Goal: Contribute content

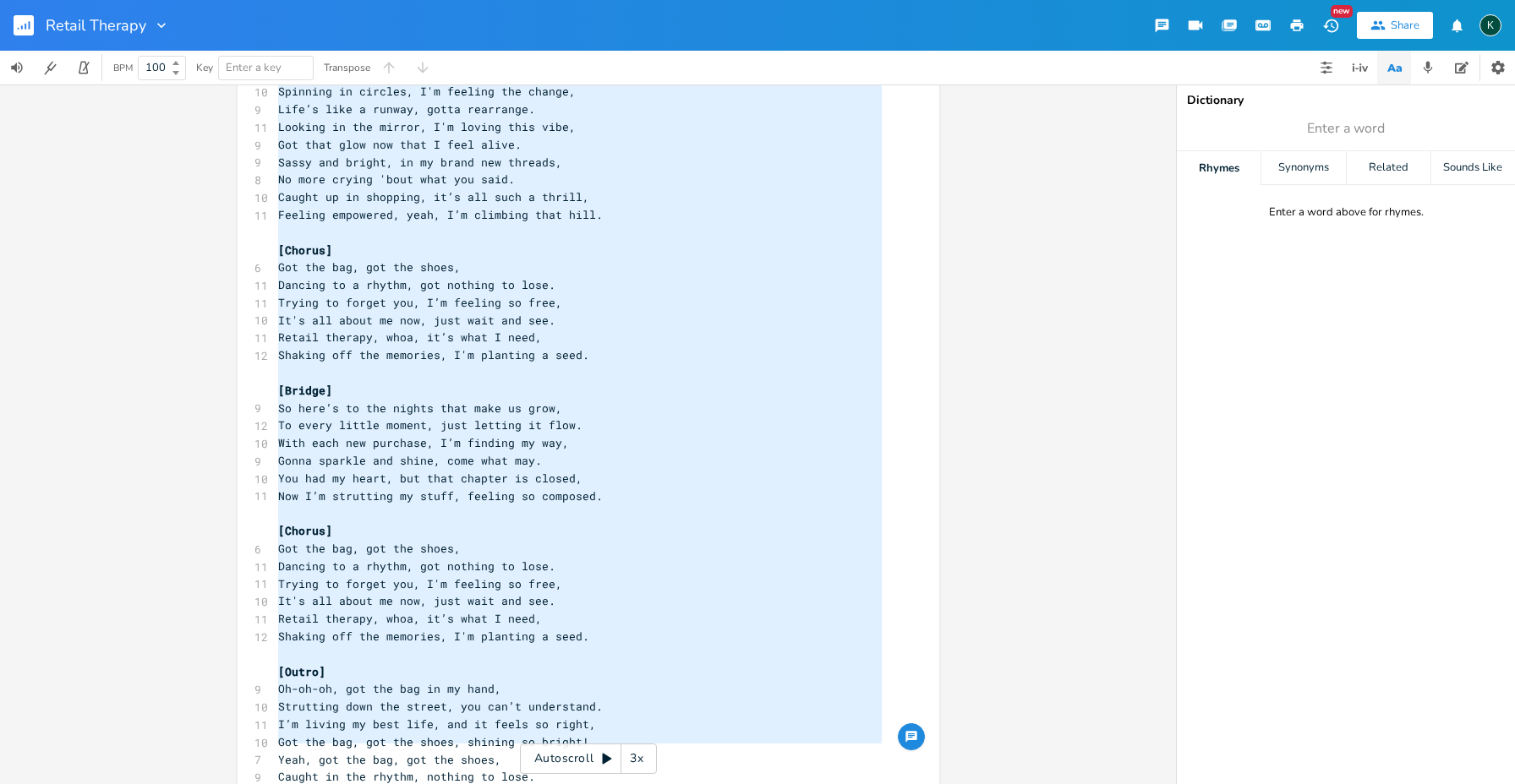
drag, startPoint x: 274, startPoint y: 133, endPoint x: 433, endPoint y: 800, distance: 685.7
click at [433, 783] on html "Retail Therapy New Share K BPM 100 Key Enter a key Transpose x [Intro] 4 Oh-oh-…" at bounding box center [757, 392] width 1515 height 784
type textarea "[Intro] Oh-oh-oh, yeah, Time to focus on me, let’s go! [Verse 1] I walked in th…"
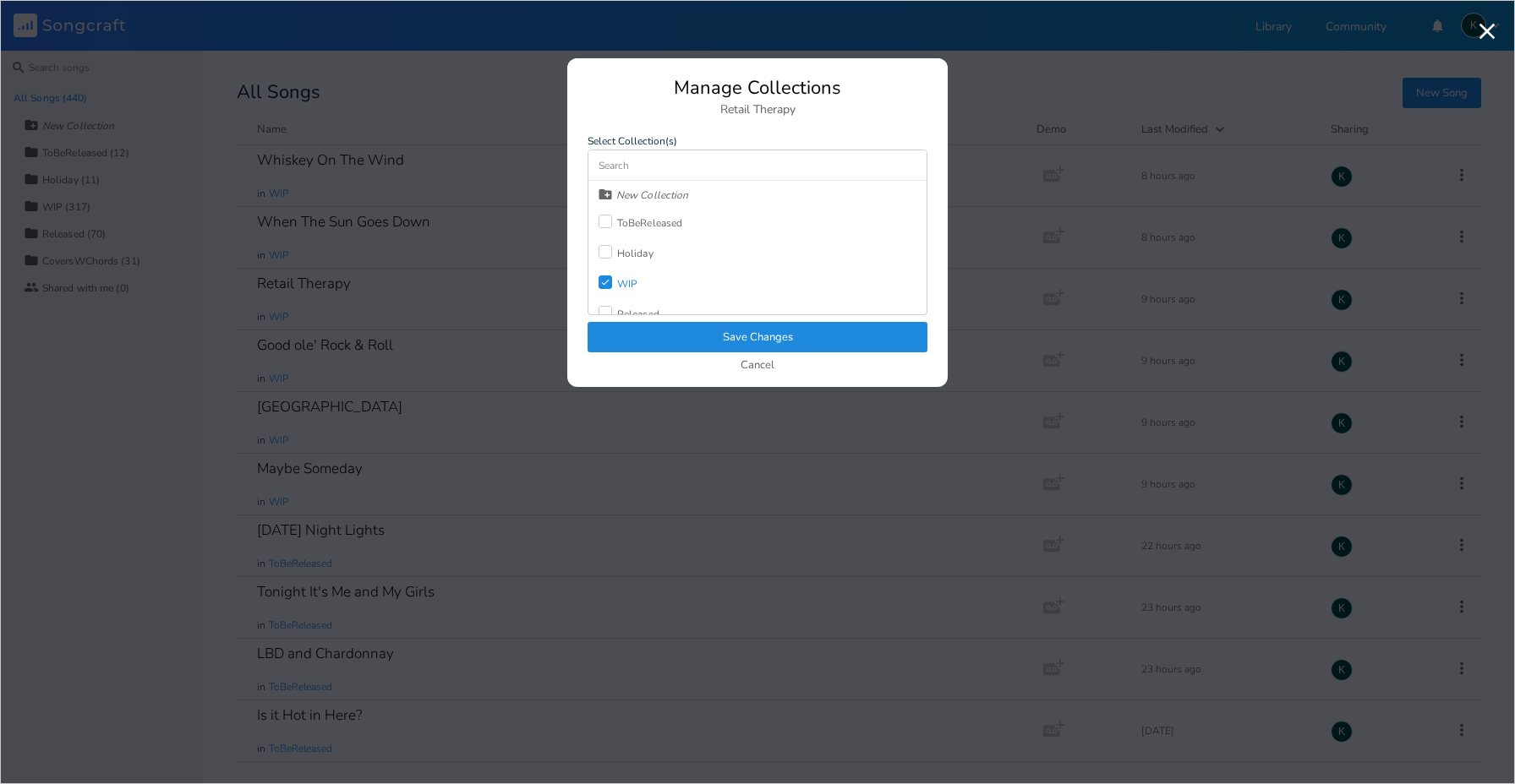
click at [602, 225] on div at bounding box center [605, 222] width 14 height 14
click at [605, 278] on icon "Check" at bounding box center [605, 282] width 10 height 10
click at [644, 334] on button "Save Changes" at bounding box center [757, 337] width 340 height 30
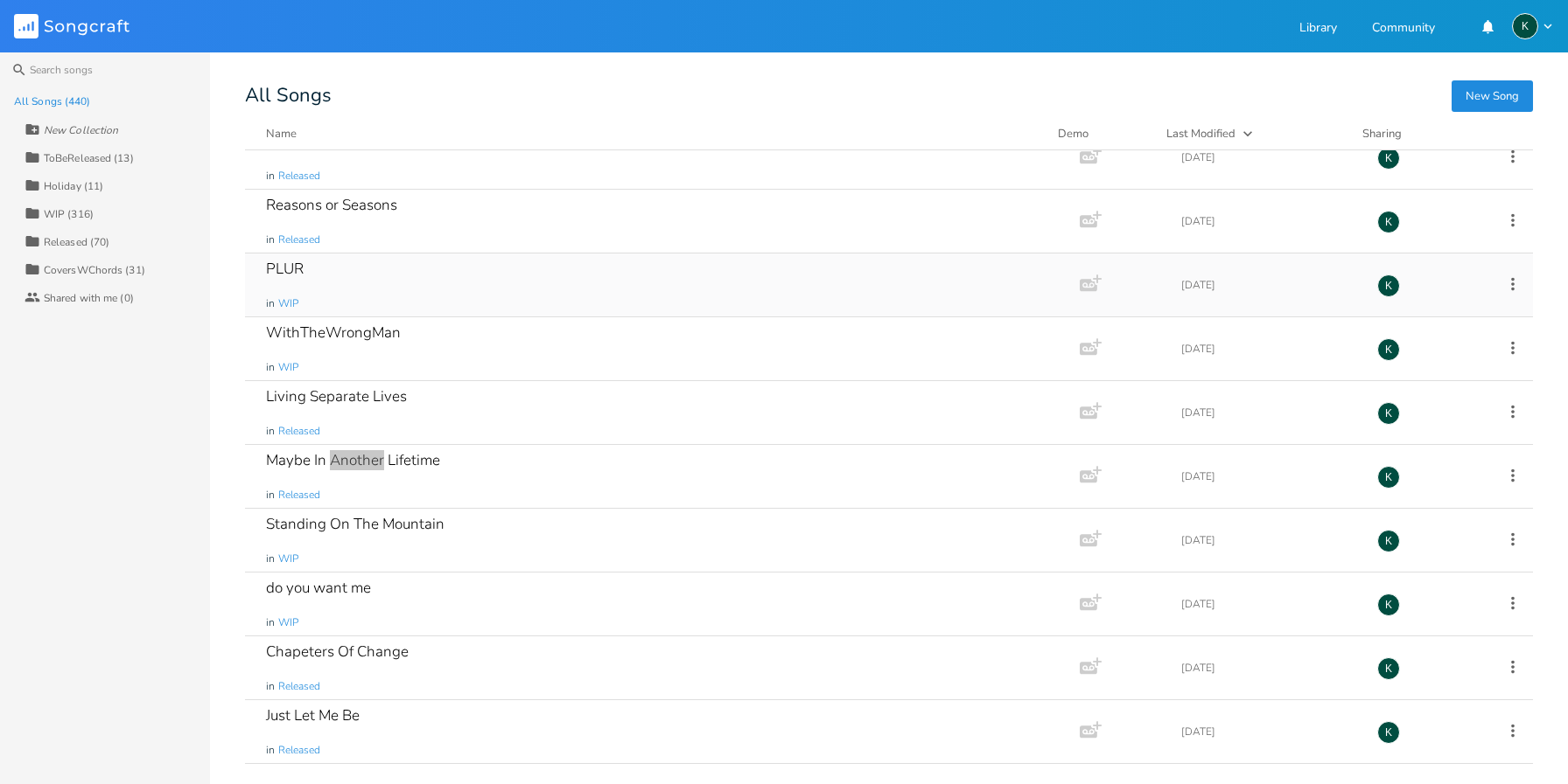
scroll to position [15917, 0]
click at [311, 456] on div "Another War" at bounding box center [309, 460] width 87 height 15
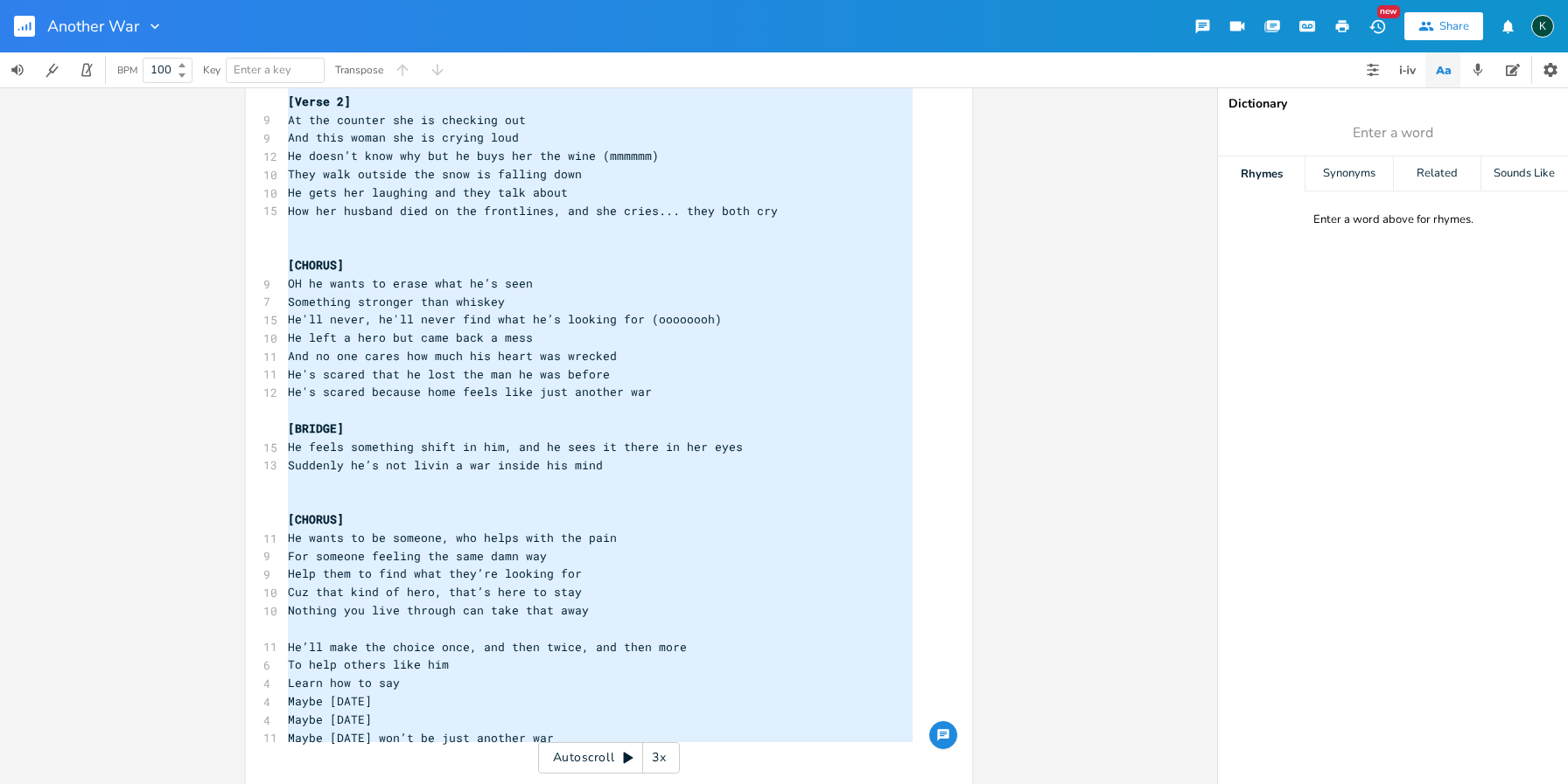
drag, startPoint x: 282, startPoint y: 173, endPoint x: 508, endPoint y: 778, distance: 645.8
click at [518, 784] on html "Another War New Share K BPM 100 Key Enter a key Transpose x ​ ​ [Verse 1] 8 Out…" at bounding box center [784, 392] width 1568 height 784
type textarea "[Lorem 9] Ips do sitamet Con Adipis Elitseddo e tem inci utl etdol Ma al eni ad…"
